Goal: Transaction & Acquisition: Download file/media

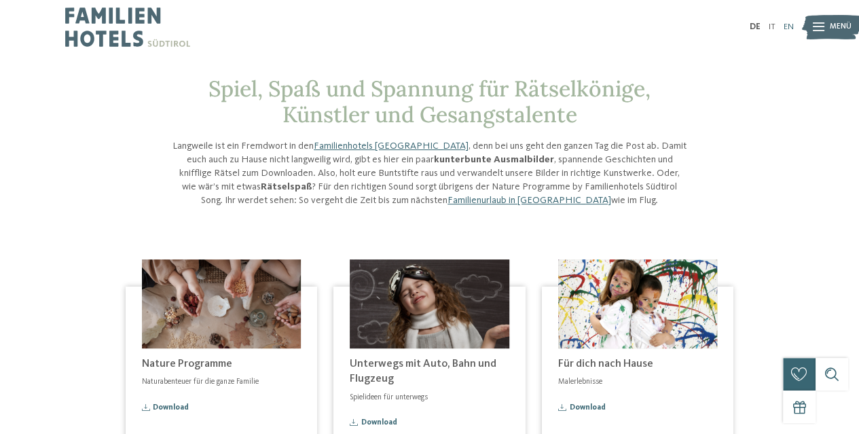
click at [788, 25] on link "EN" at bounding box center [789, 26] width 10 height 9
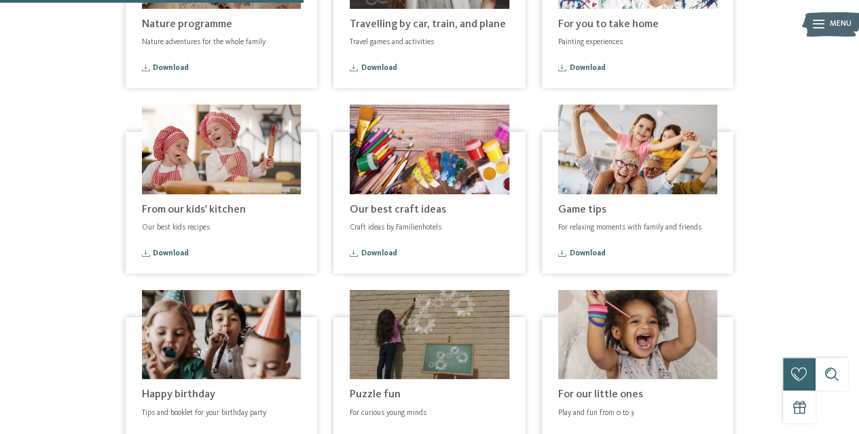
scroll to position [408, 0]
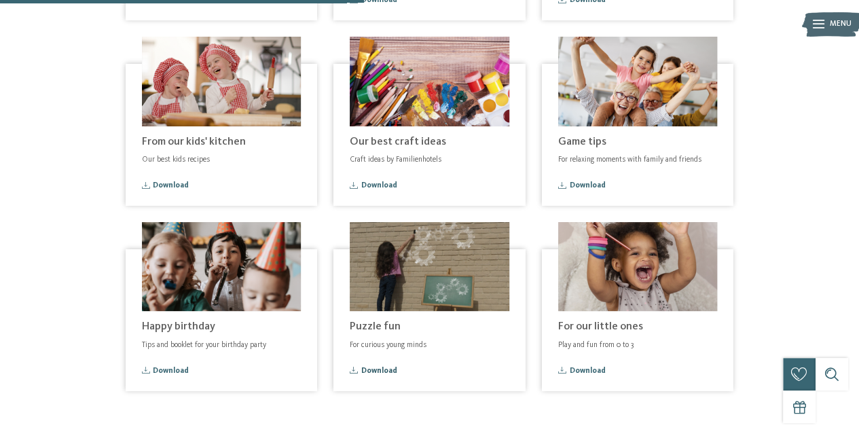
click at [376, 367] on span "Download" at bounding box center [379, 370] width 36 height 7
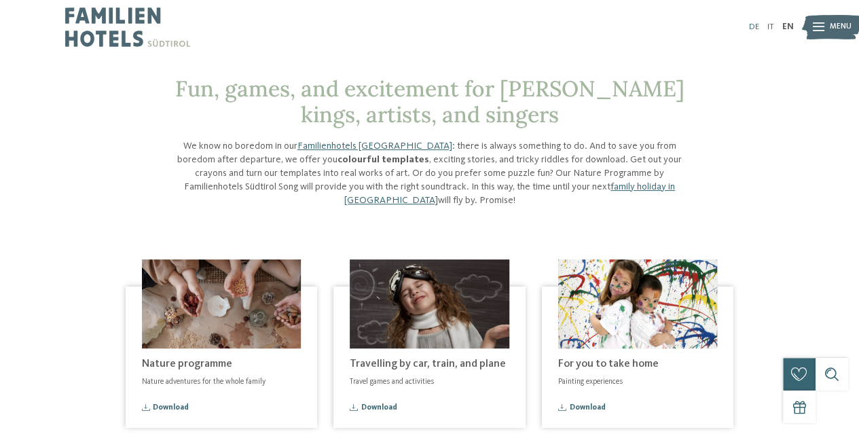
click at [753, 25] on link "DE" at bounding box center [754, 26] width 10 height 9
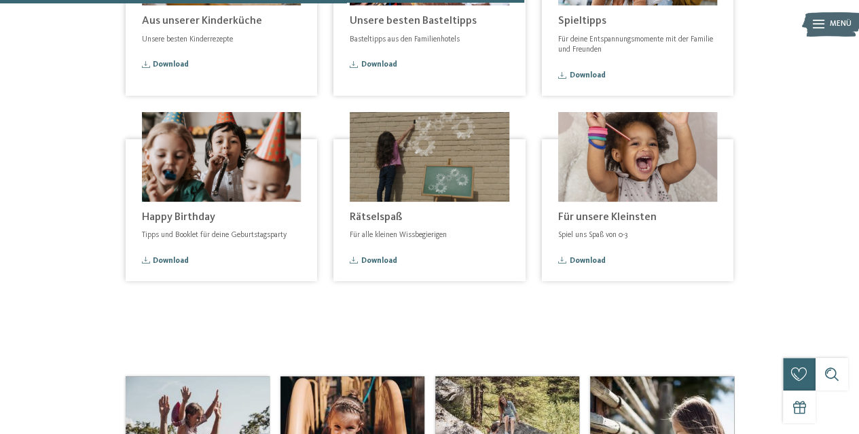
scroll to position [611, 0]
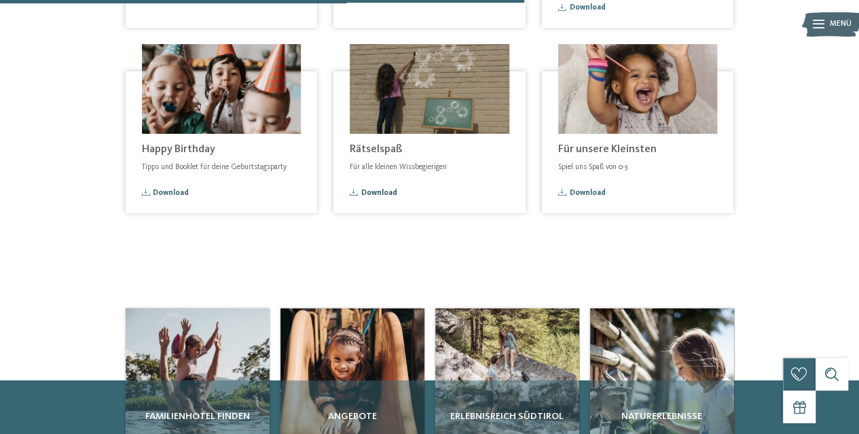
click at [381, 192] on span "Download" at bounding box center [379, 193] width 36 height 7
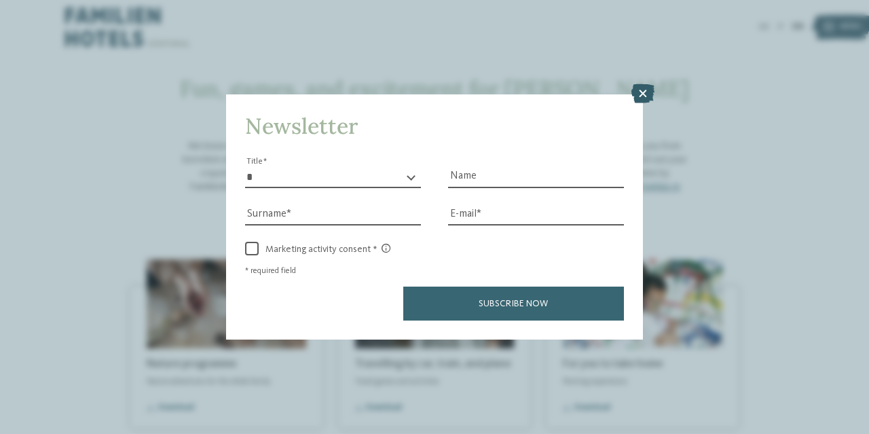
click at [645, 92] on icon at bounding box center [643, 93] width 23 height 19
